Goal: Task Accomplishment & Management: Use online tool/utility

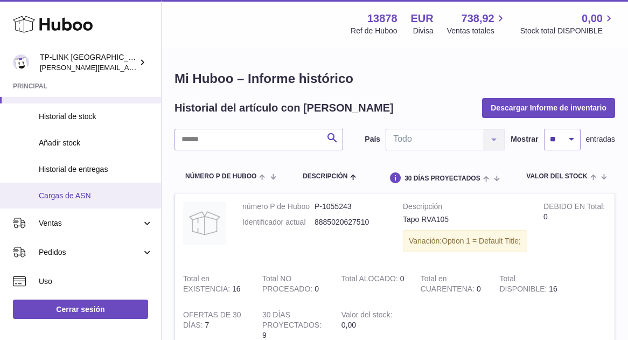
scroll to position [108, 0]
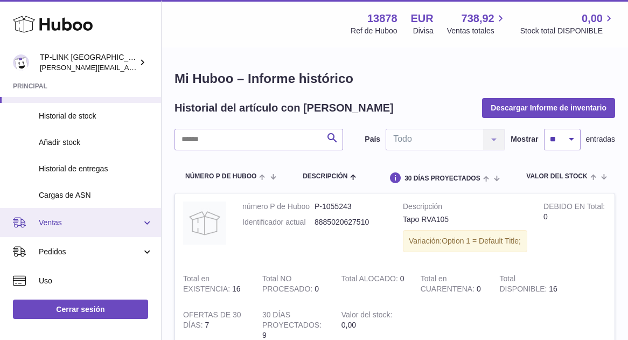
click at [118, 226] on span "Ventas" at bounding box center [90, 223] width 103 height 10
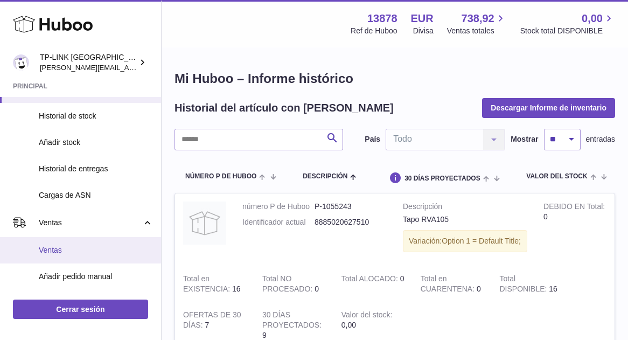
click at [73, 254] on span "Ventas" at bounding box center [96, 250] width 114 height 10
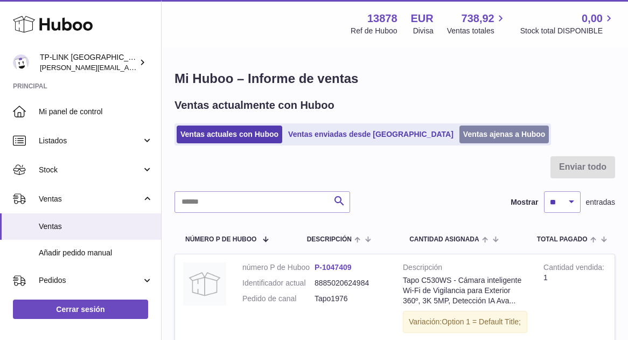
click at [460, 138] on link "Ventas ajenas a Huboo" at bounding box center [505, 135] width 90 height 18
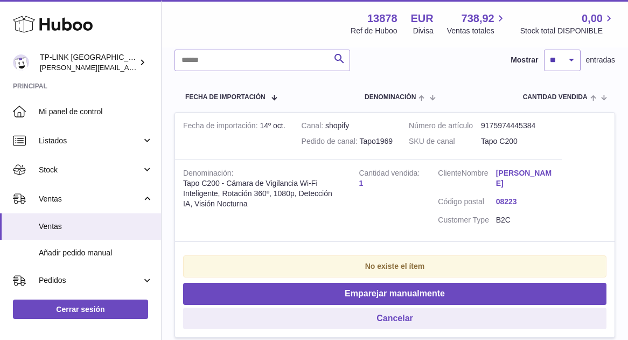
scroll to position [216, 0]
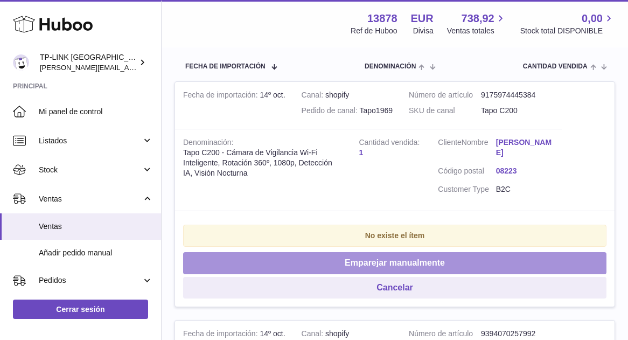
click at [481, 261] on button "Emparejar manualmente" at bounding box center [394, 263] width 423 height 22
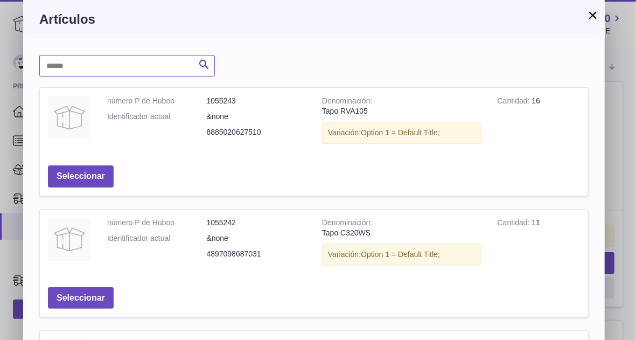
click at [182, 67] on input "text" at bounding box center [127, 66] width 176 height 22
type input "****"
click at [205, 60] on icon "submit" at bounding box center [204, 64] width 13 height 13
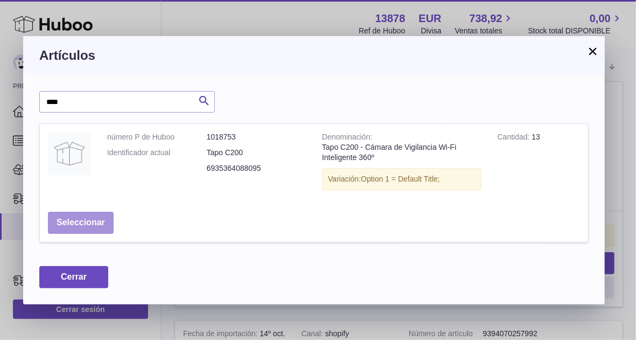
click at [92, 224] on button "Seleccionar" at bounding box center [81, 223] width 66 height 22
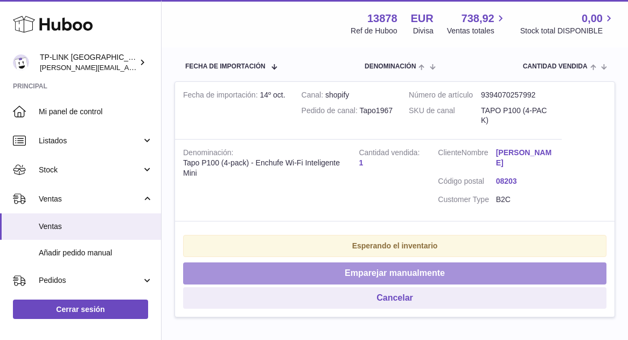
click at [432, 271] on button "Emparejar manualmente" at bounding box center [394, 273] width 423 height 22
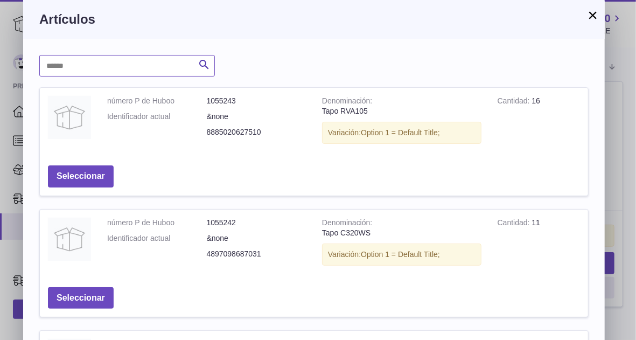
click at [157, 66] on input "text" at bounding box center [127, 66] width 176 height 22
type input "****"
click at [201, 68] on icon "submit" at bounding box center [204, 64] width 13 height 13
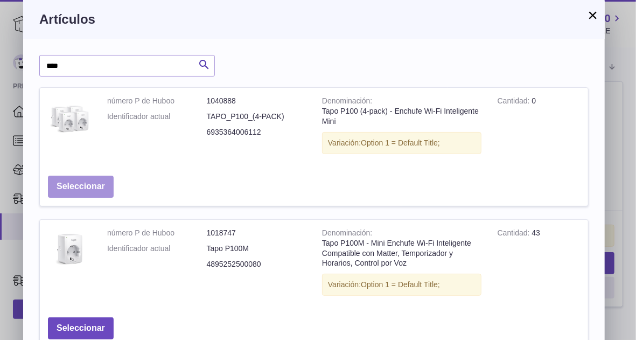
click at [95, 183] on button "Seleccionar" at bounding box center [81, 187] width 66 height 22
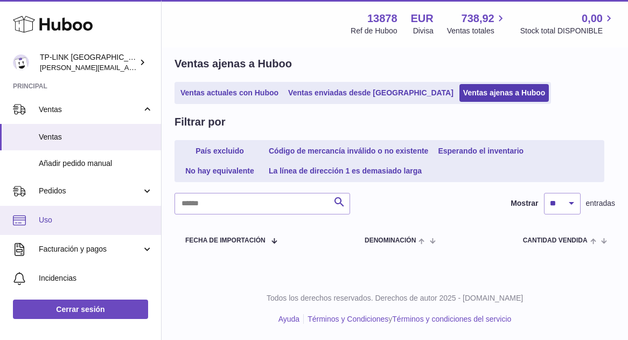
scroll to position [54, 0]
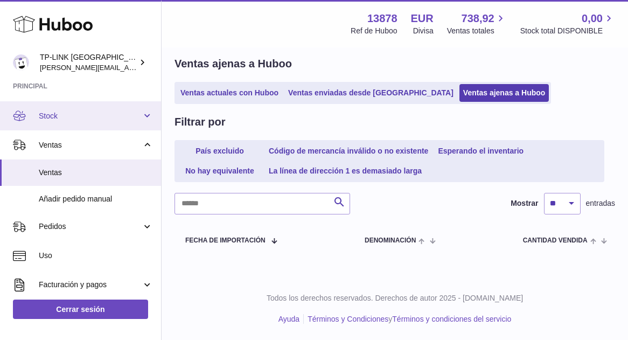
click at [147, 116] on link "Stock" at bounding box center [80, 115] width 161 height 29
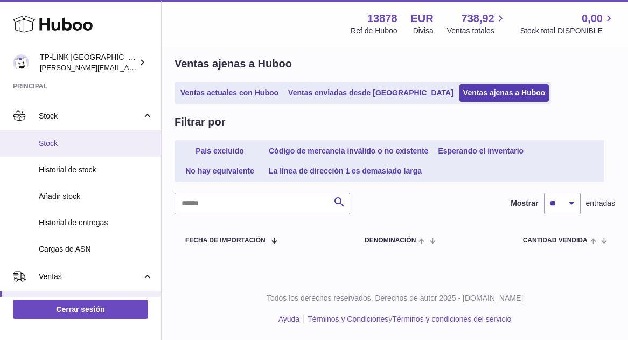
click at [95, 141] on span "Stock" at bounding box center [96, 143] width 114 height 10
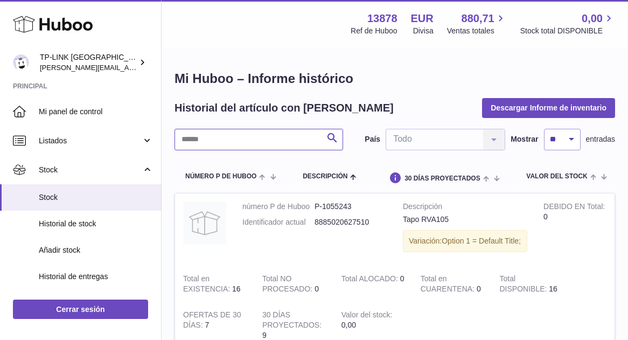
click at [240, 138] on input "text" at bounding box center [259, 140] width 169 height 22
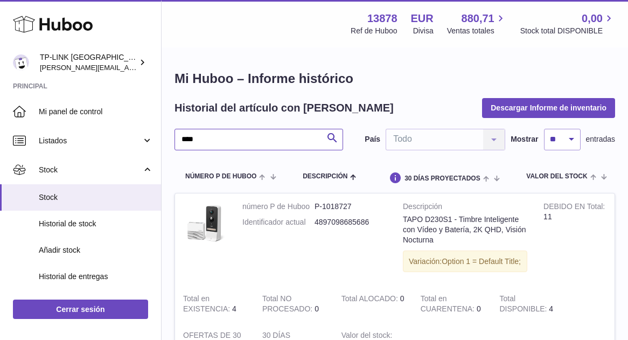
type input "****"
